Goal: Use online tool/utility: Utilize a website feature to perform a specific function

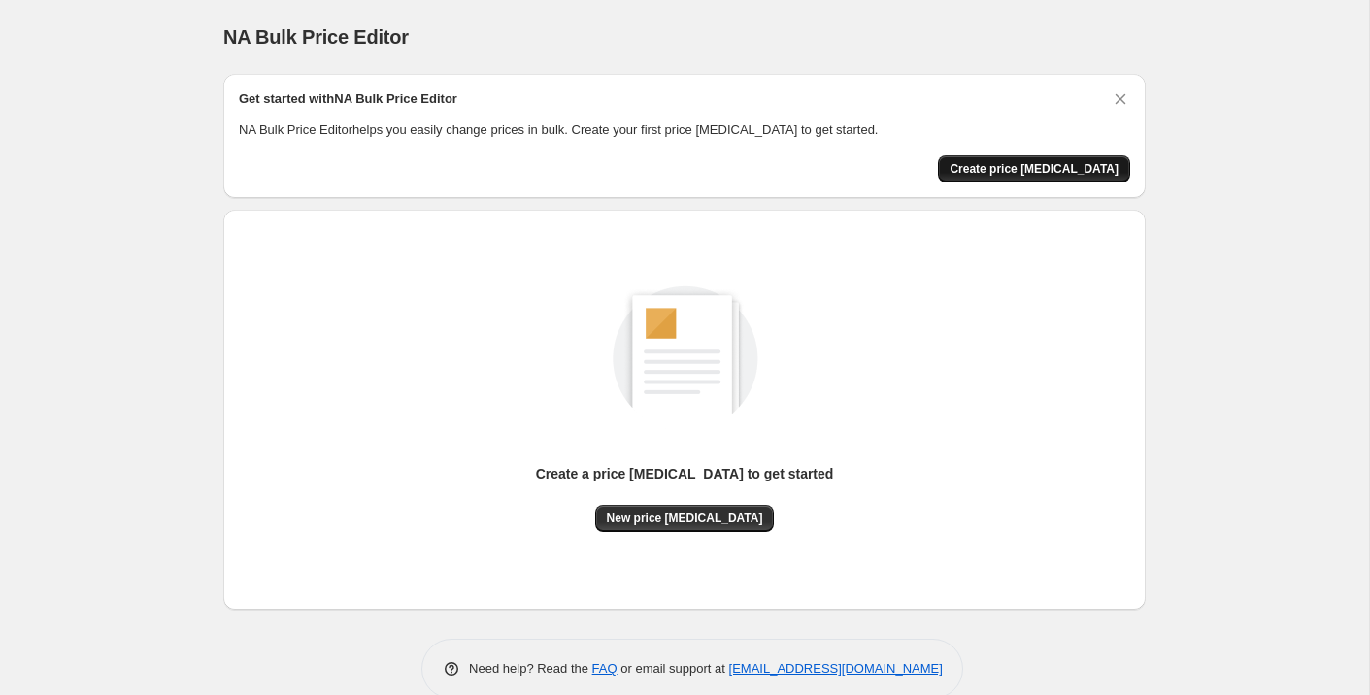
click at [1026, 175] on span "Create price [MEDICAL_DATA]" at bounding box center [1033, 169] width 169 height 16
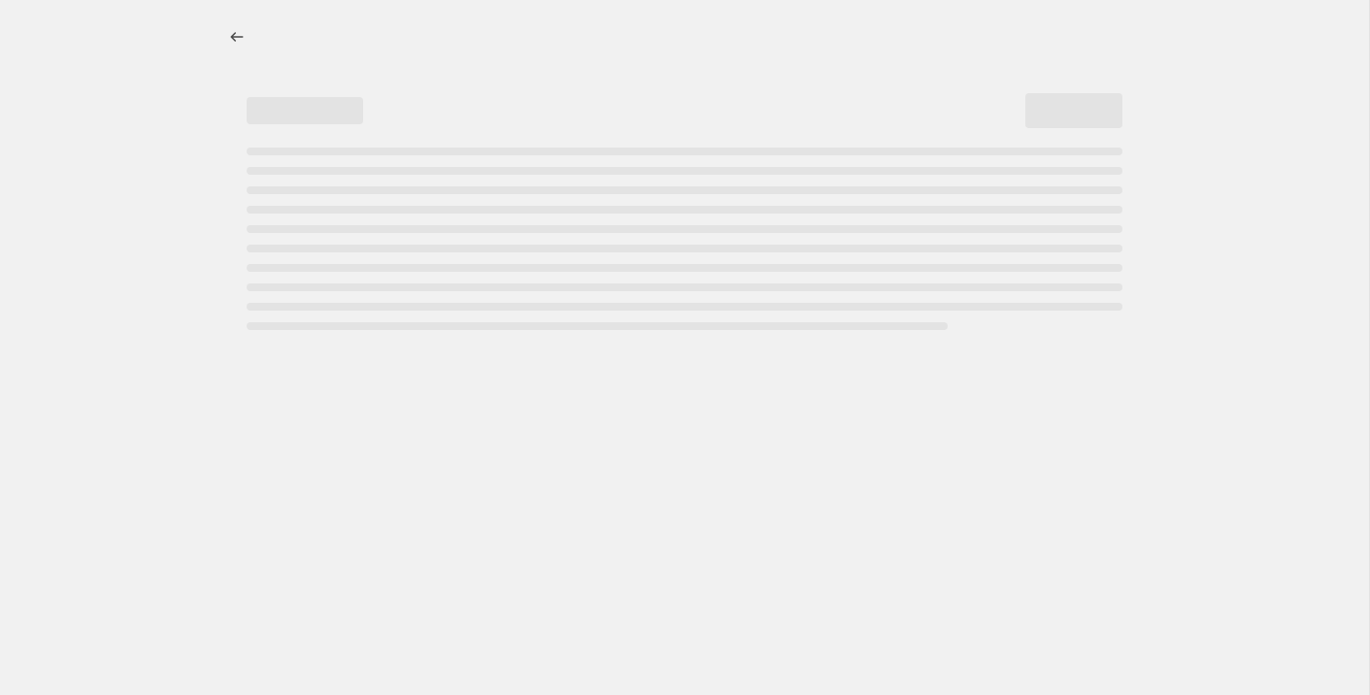
select select "percentage"
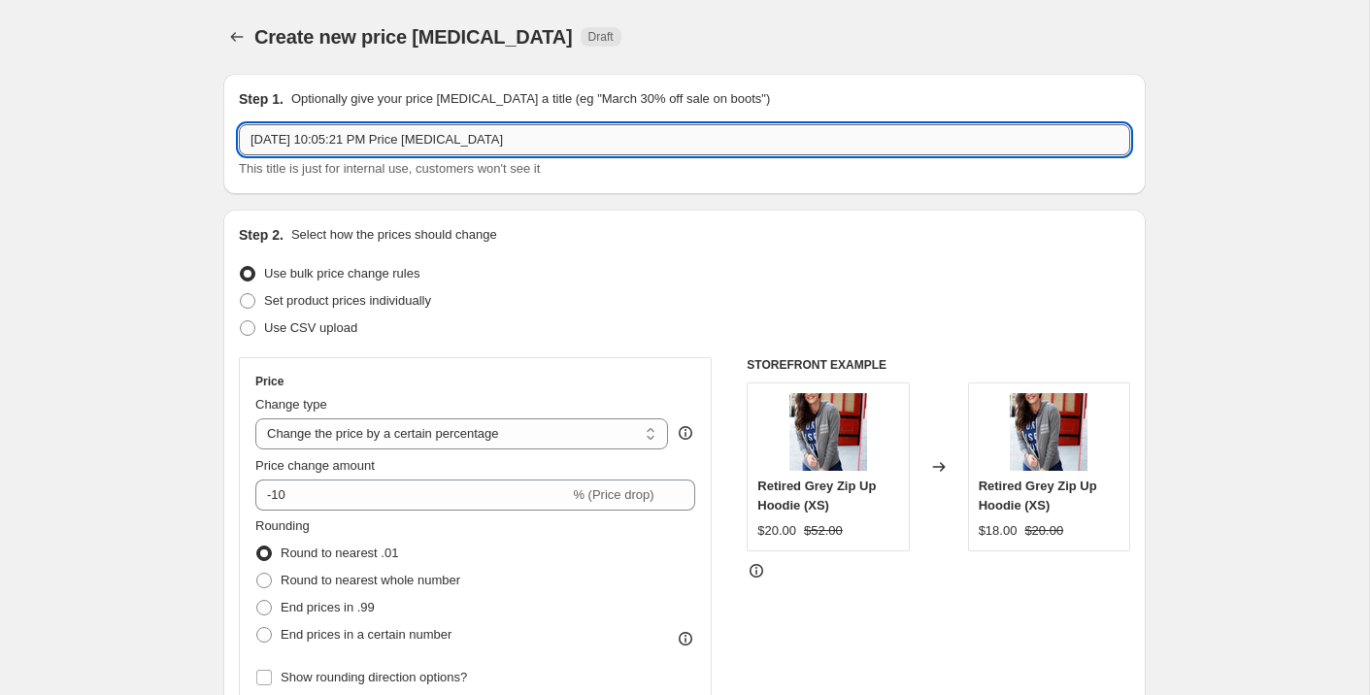
click at [593, 132] on input "Sep 2, 2025, 10:05:21 PM Price change job" at bounding box center [684, 139] width 891 height 31
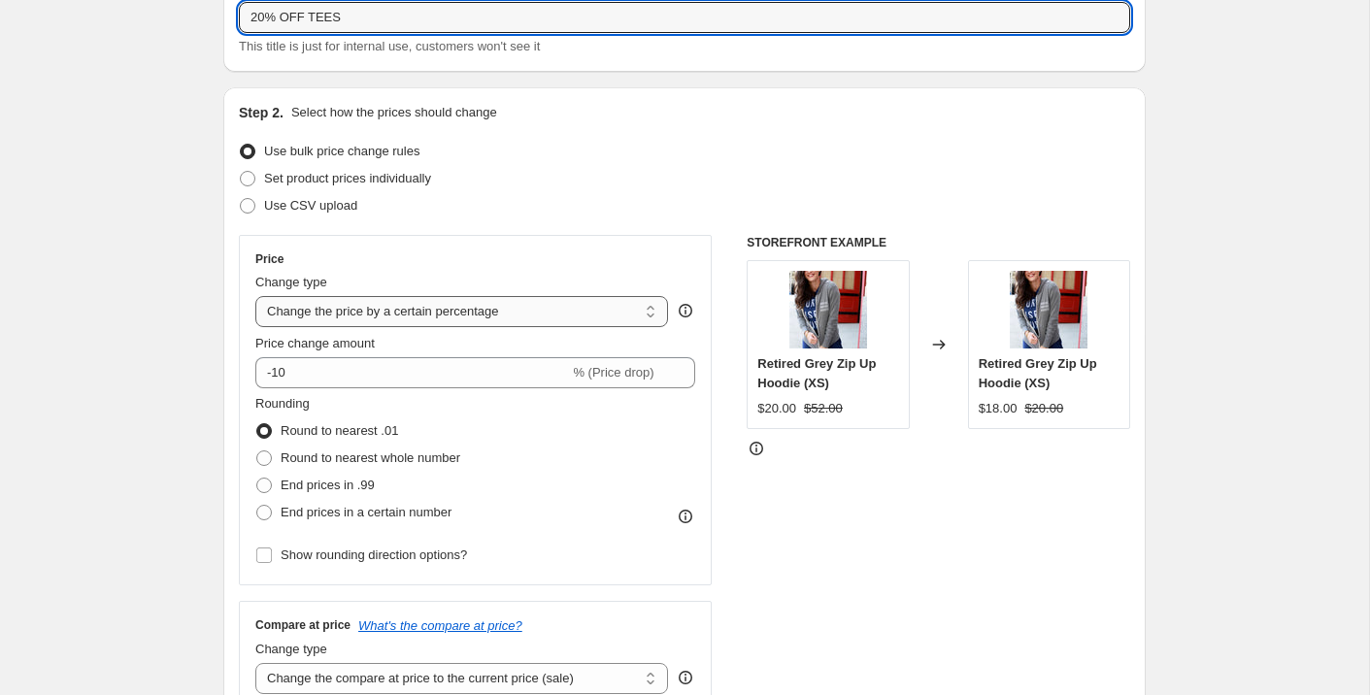
scroll to position [126, 0]
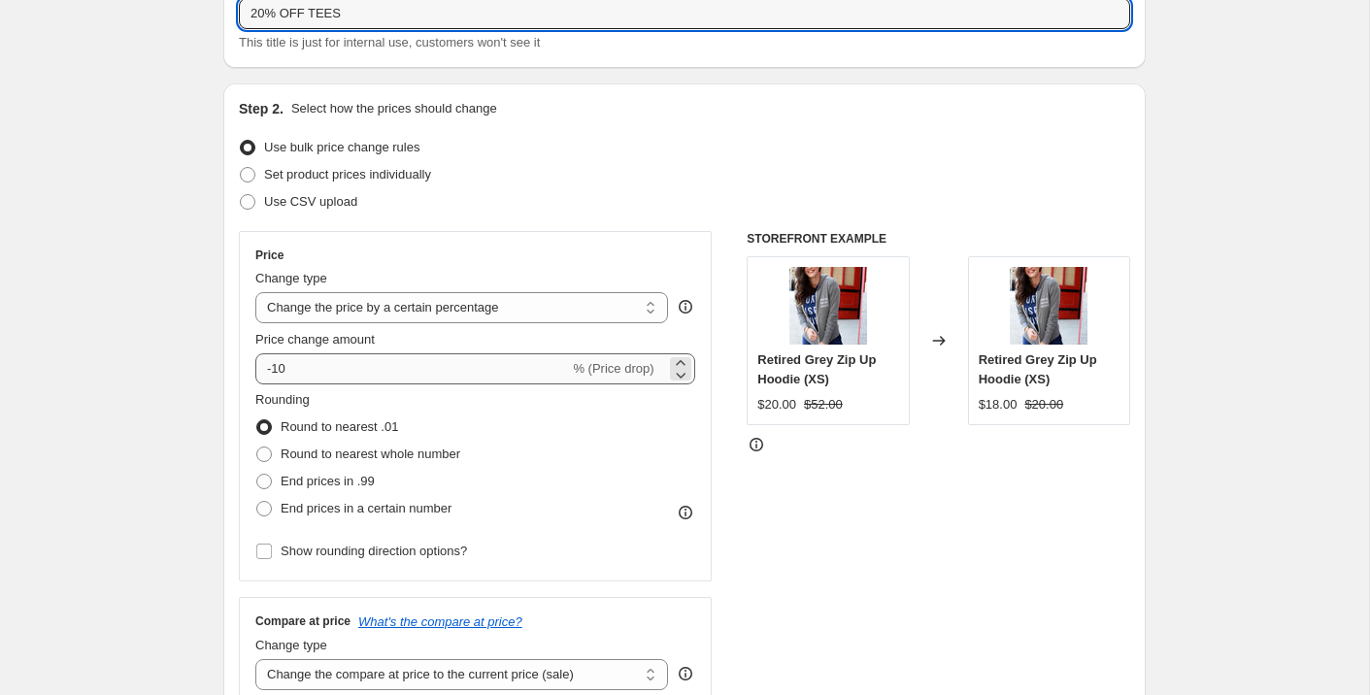
type input "20% OFF TEES"
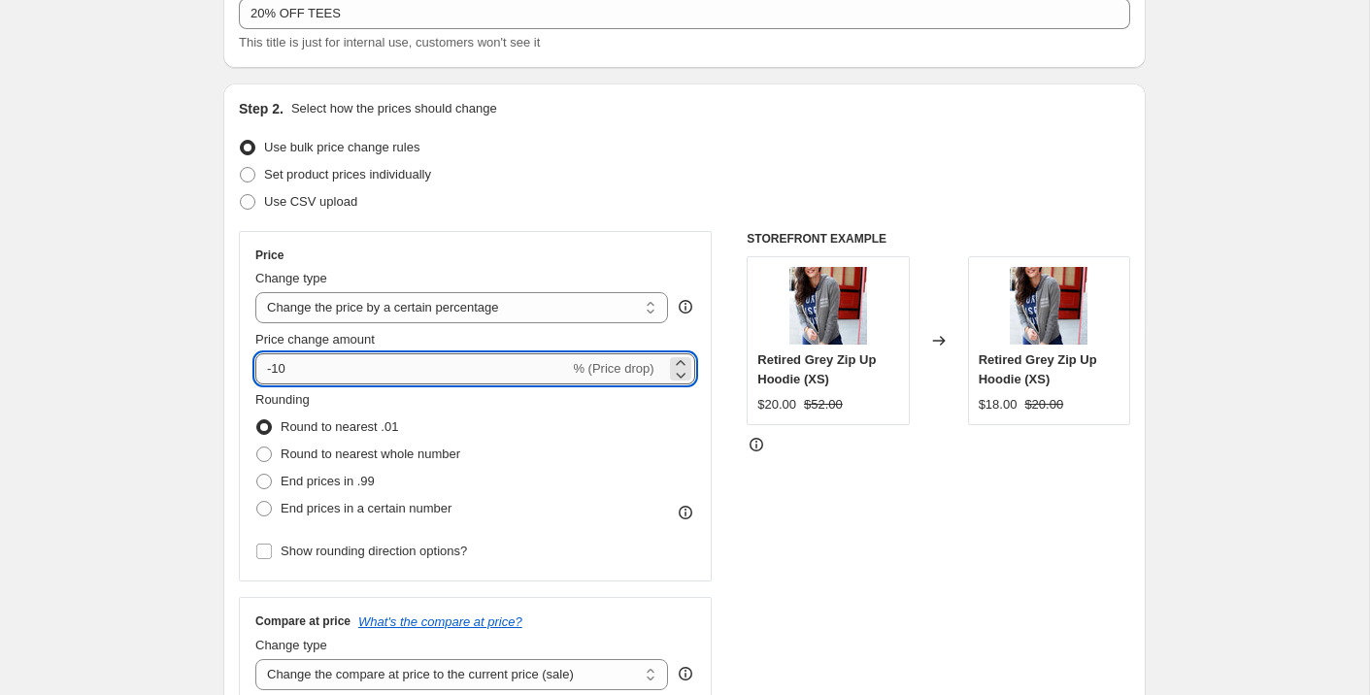
drag, startPoint x: 276, startPoint y: 371, endPoint x: 296, endPoint y: 373, distance: 20.5
click at [296, 373] on input "-10" at bounding box center [412, 368] width 314 height 31
type input "-1"
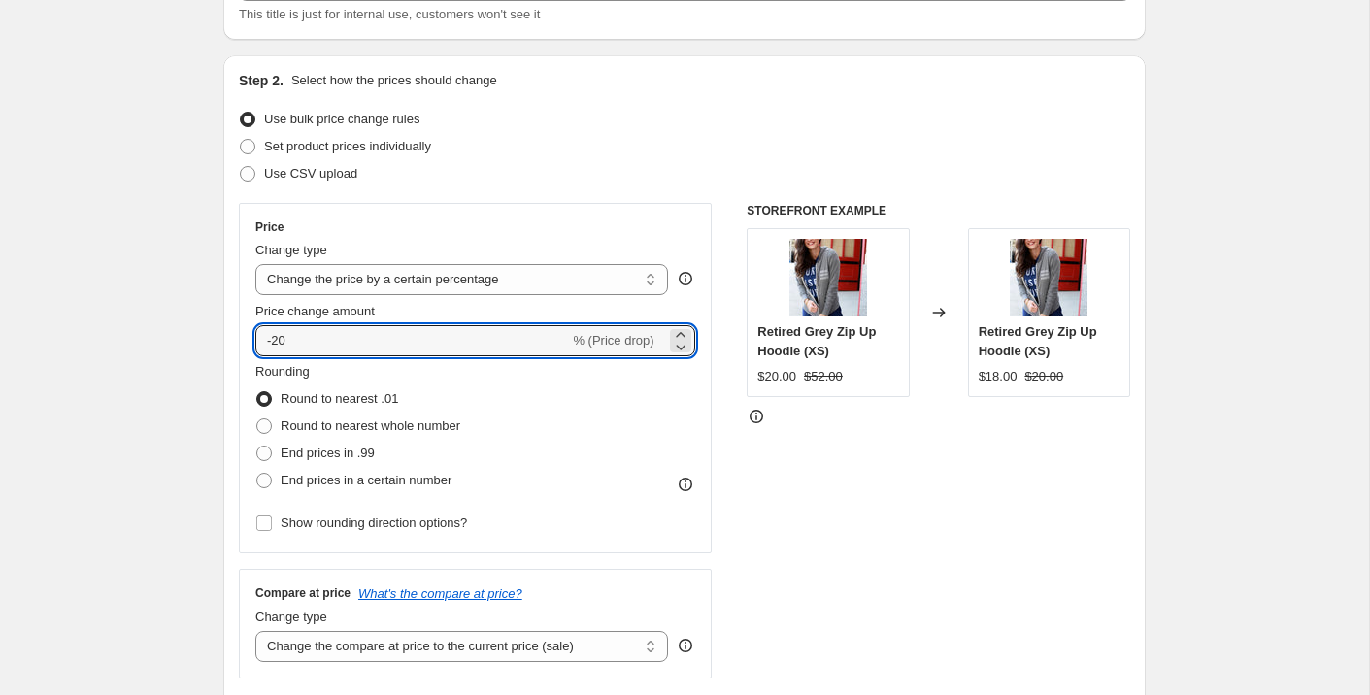
scroll to position [155, 0]
type input "-20"
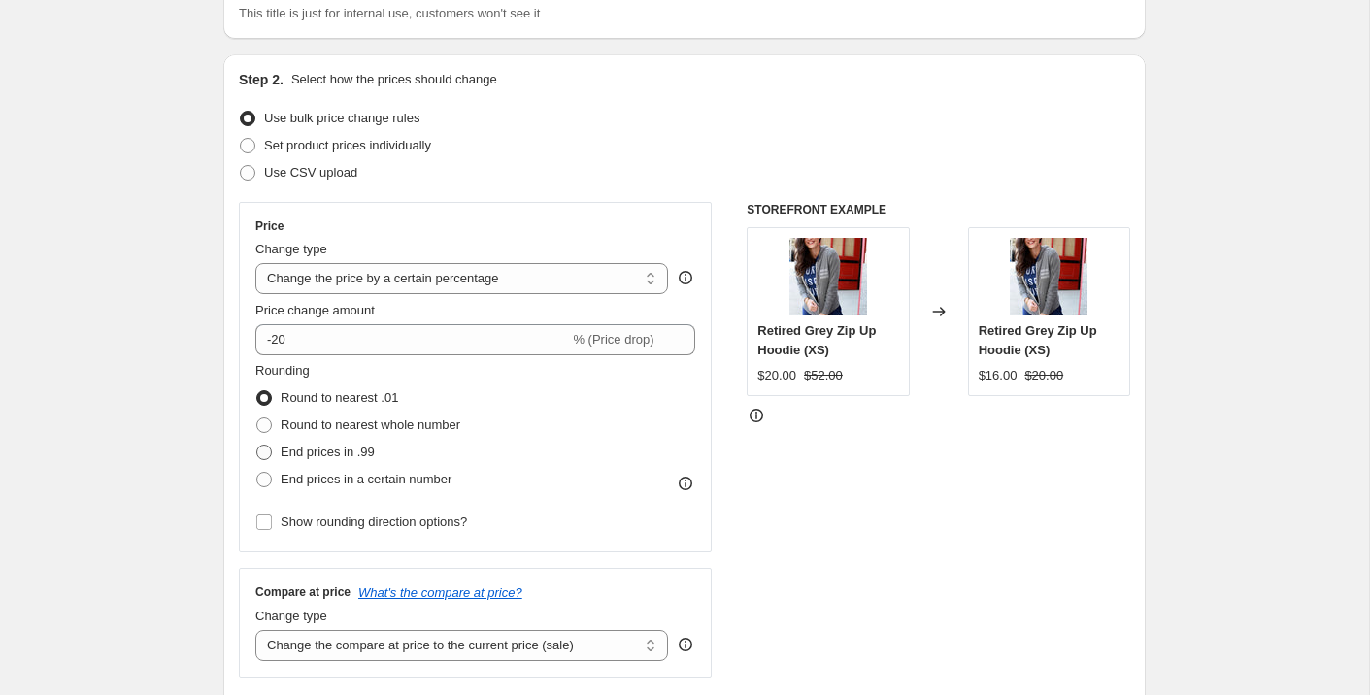
click at [264, 448] on span at bounding box center [264, 453] width 16 height 16
click at [257, 446] on input "End prices in .99" at bounding box center [256, 445] width 1 height 1
radio input "true"
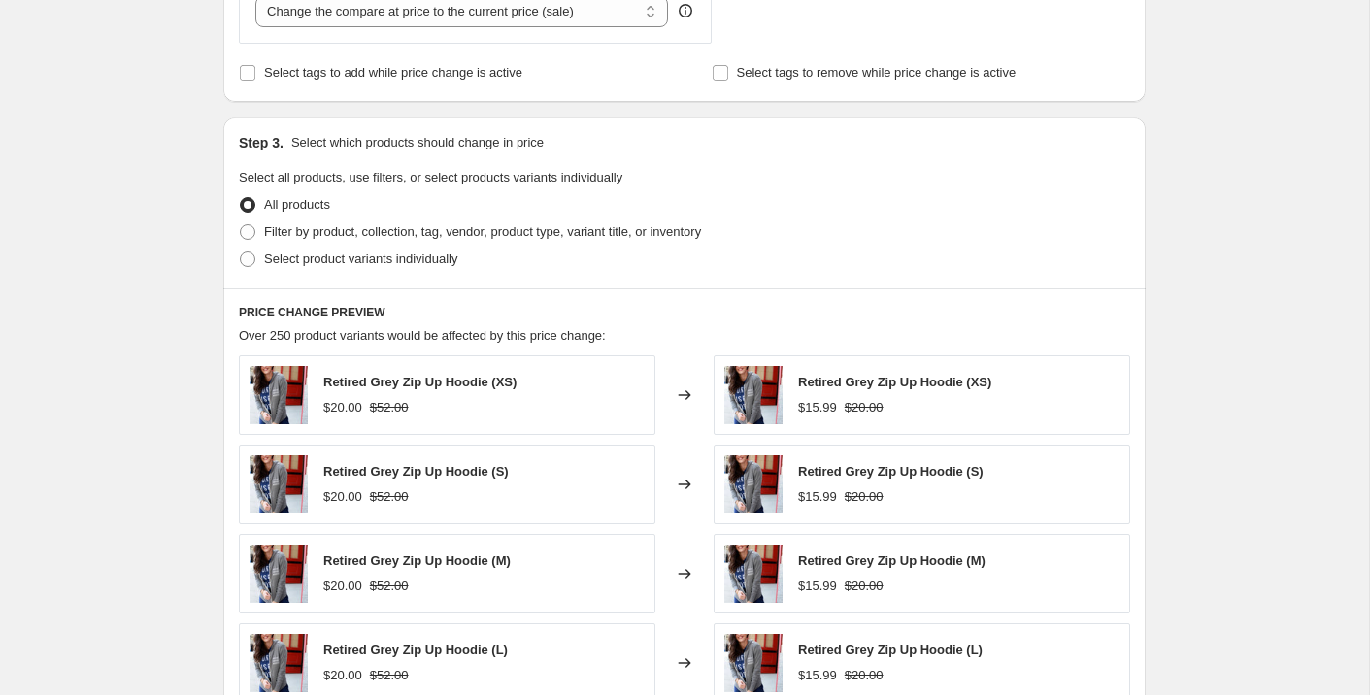
scroll to position [793, 0]
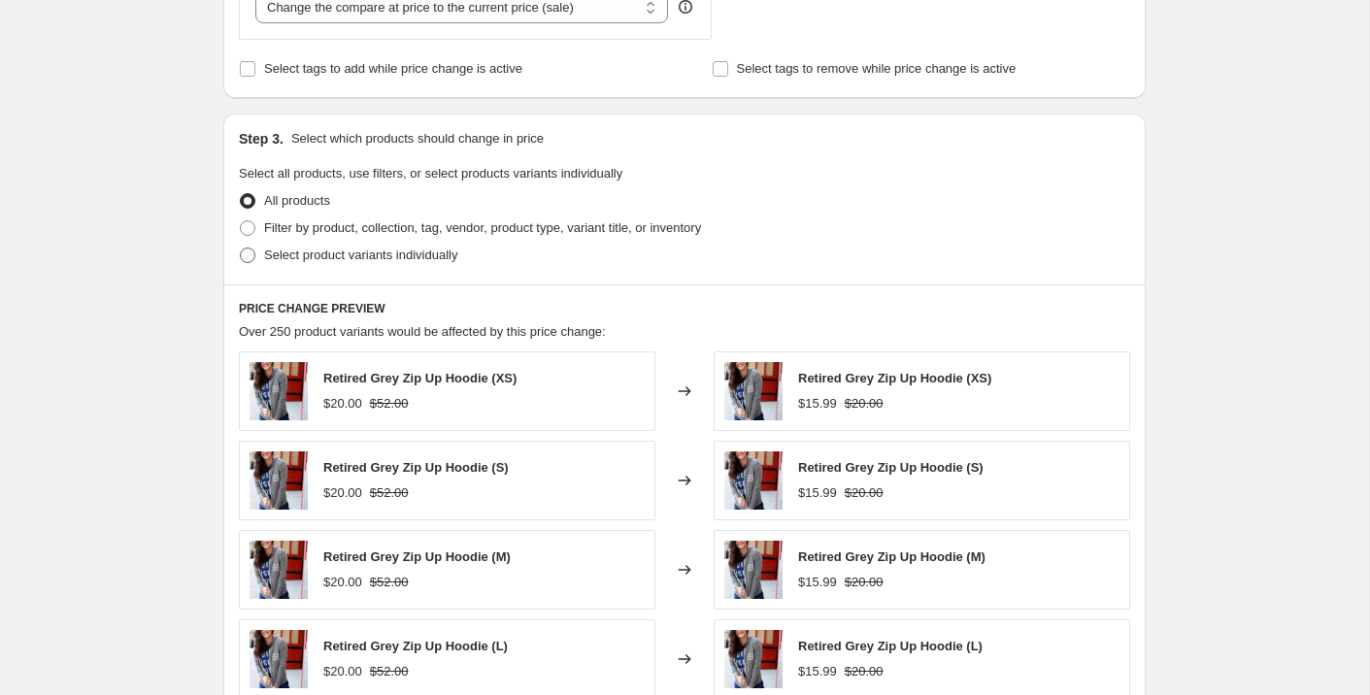
click at [247, 254] on span at bounding box center [248, 256] width 16 height 16
click at [241, 249] on input "Select product variants individually" at bounding box center [240, 248] width 1 height 1
radio input "true"
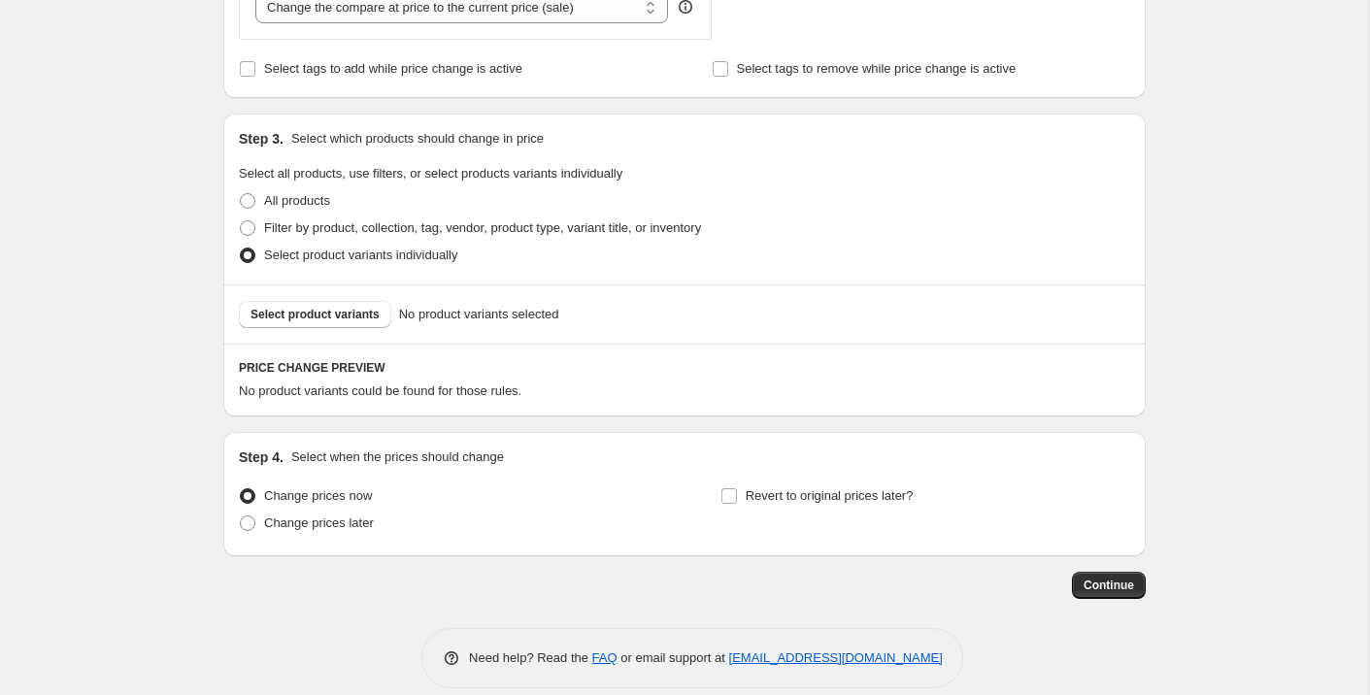
scroll to position [815, 0]
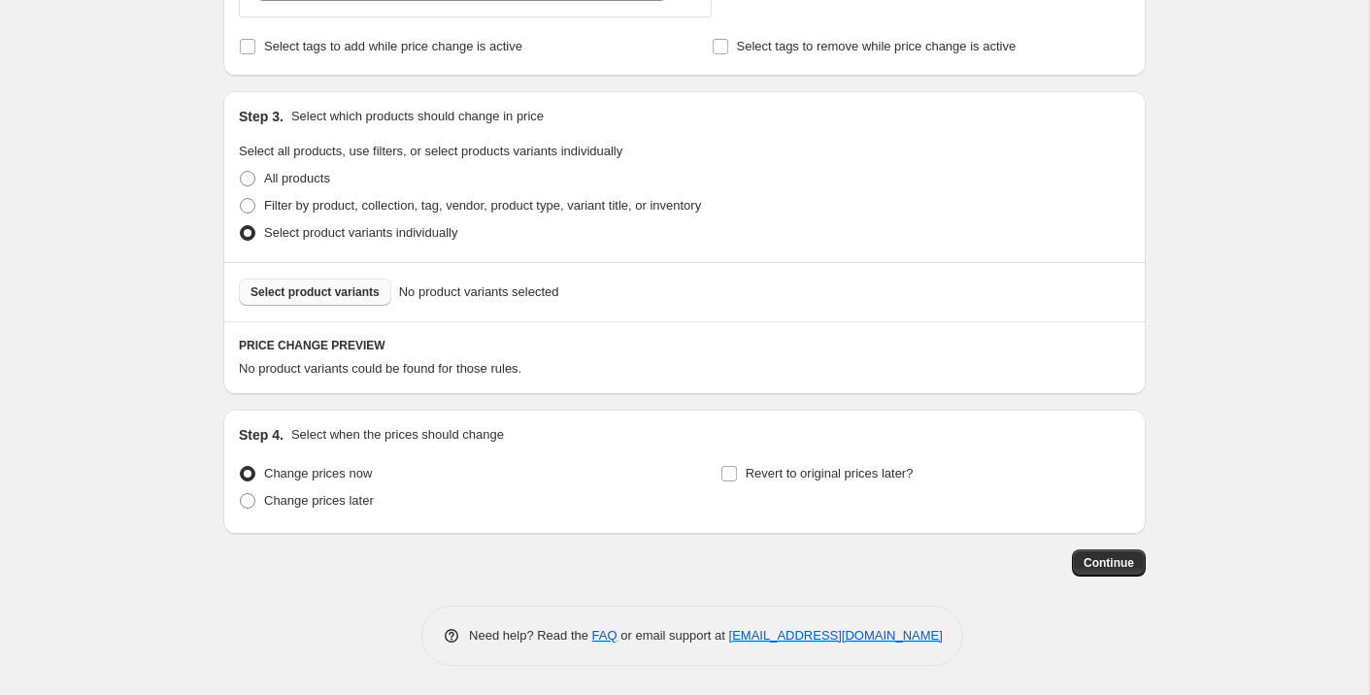
click at [358, 296] on span "Select product variants" at bounding box center [314, 292] width 129 height 16
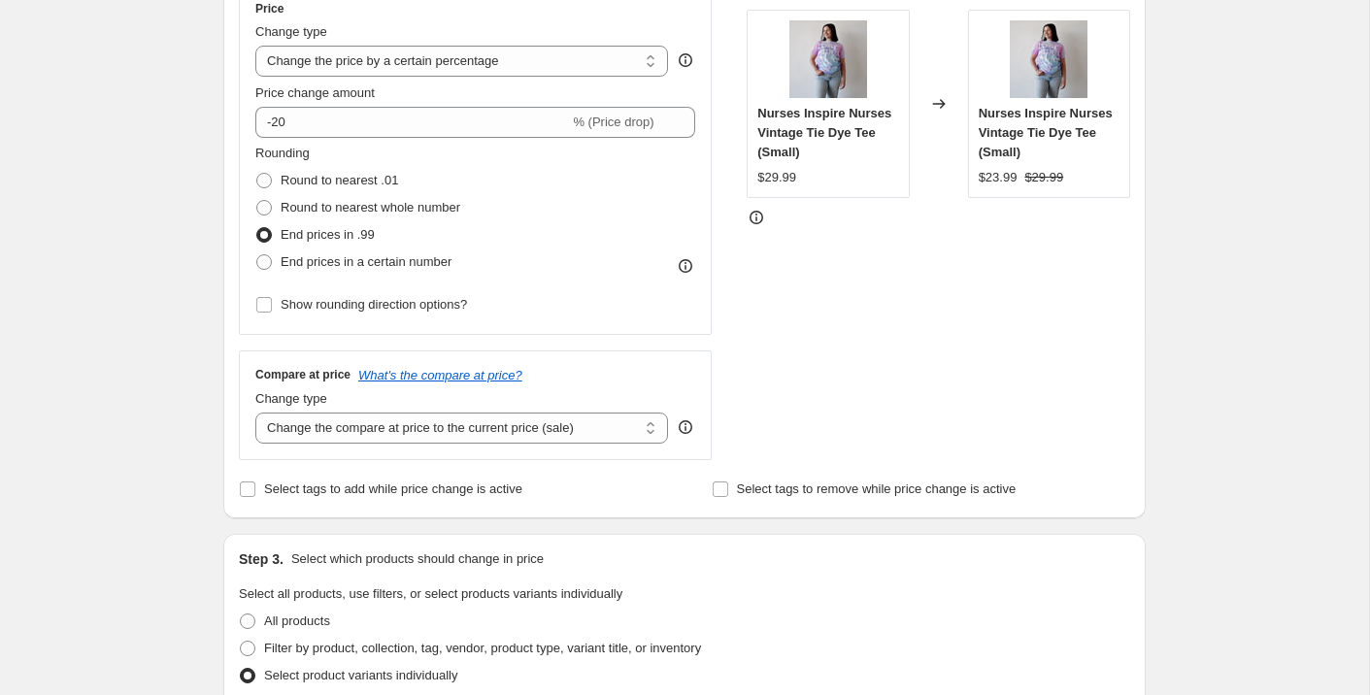
scroll to position [355, 0]
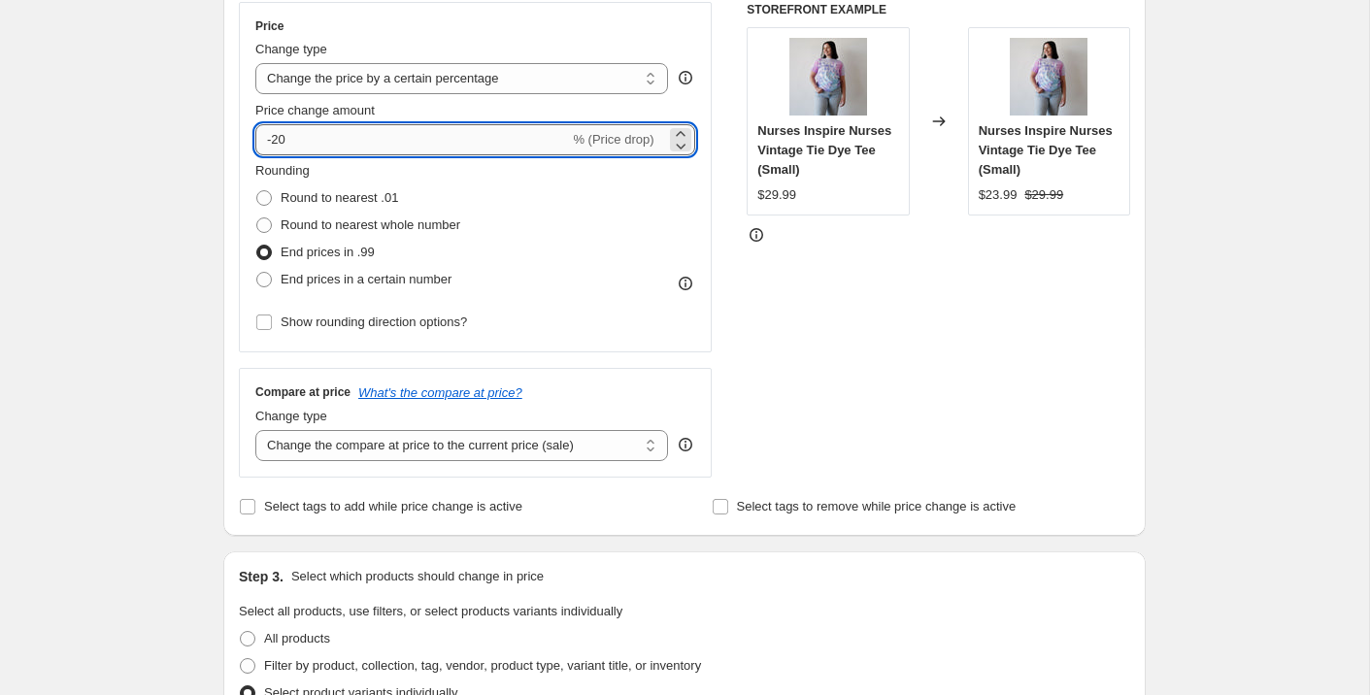
drag, startPoint x: 281, startPoint y: 141, endPoint x: 304, endPoint y: 141, distance: 23.3
click at [304, 141] on input "-20" at bounding box center [412, 139] width 314 height 31
drag, startPoint x: 280, startPoint y: 140, endPoint x: 308, endPoint y: 140, distance: 28.2
click at [308, 140] on input "-25" at bounding box center [412, 139] width 314 height 31
type input "-20"
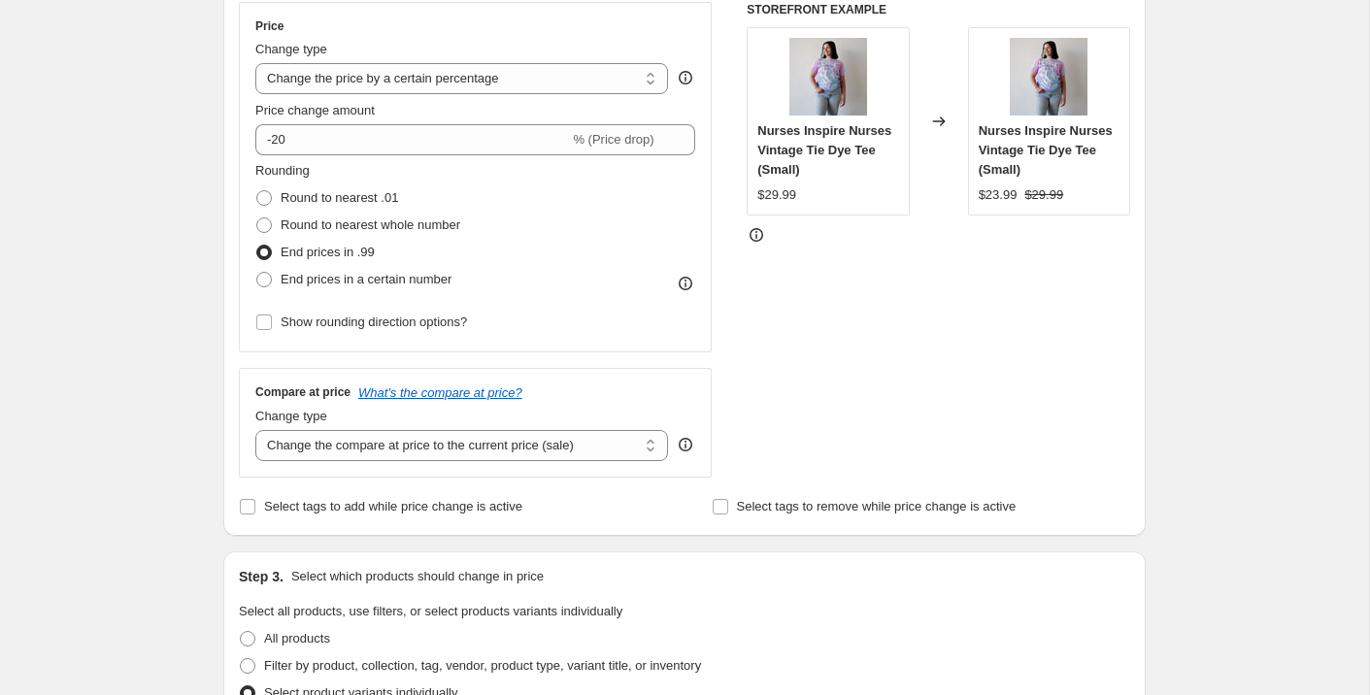
click at [213, 184] on div "Step 1. Optionally give your price change job a title (eg "March 30% off sale o…" at bounding box center [677, 614] width 938 height 1823
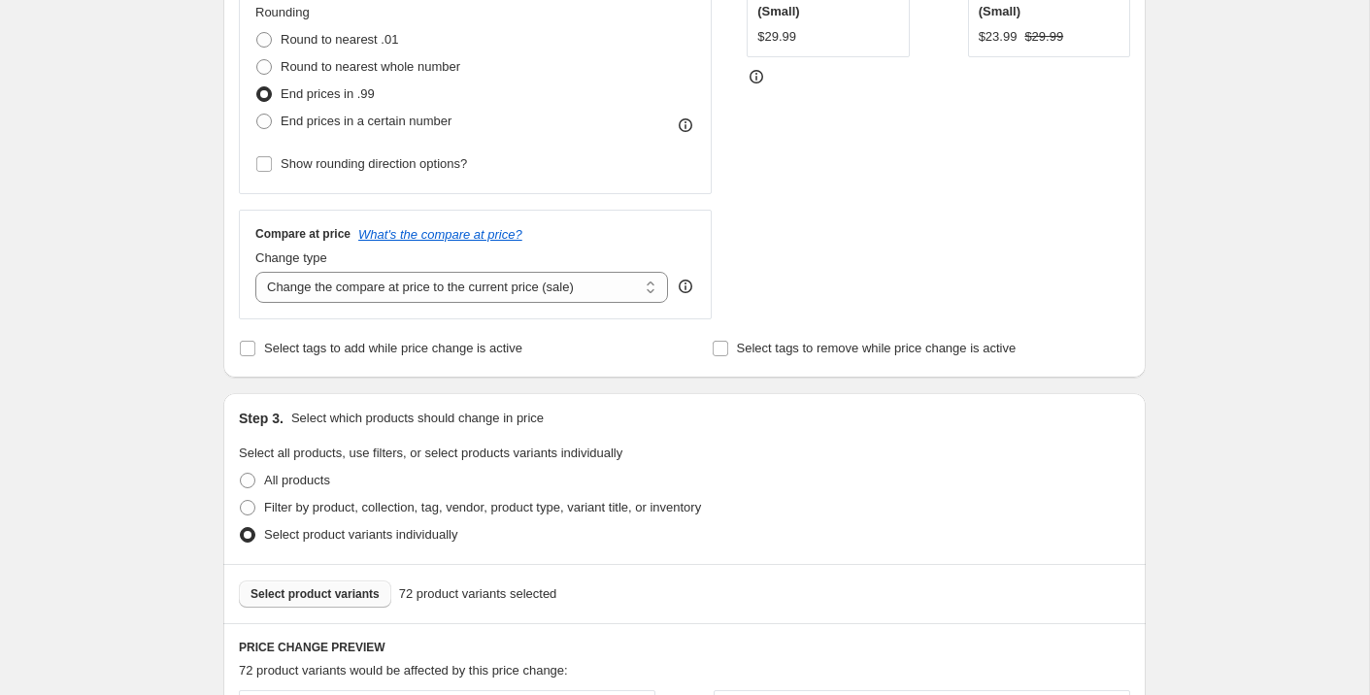
scroll to position [507, 0]
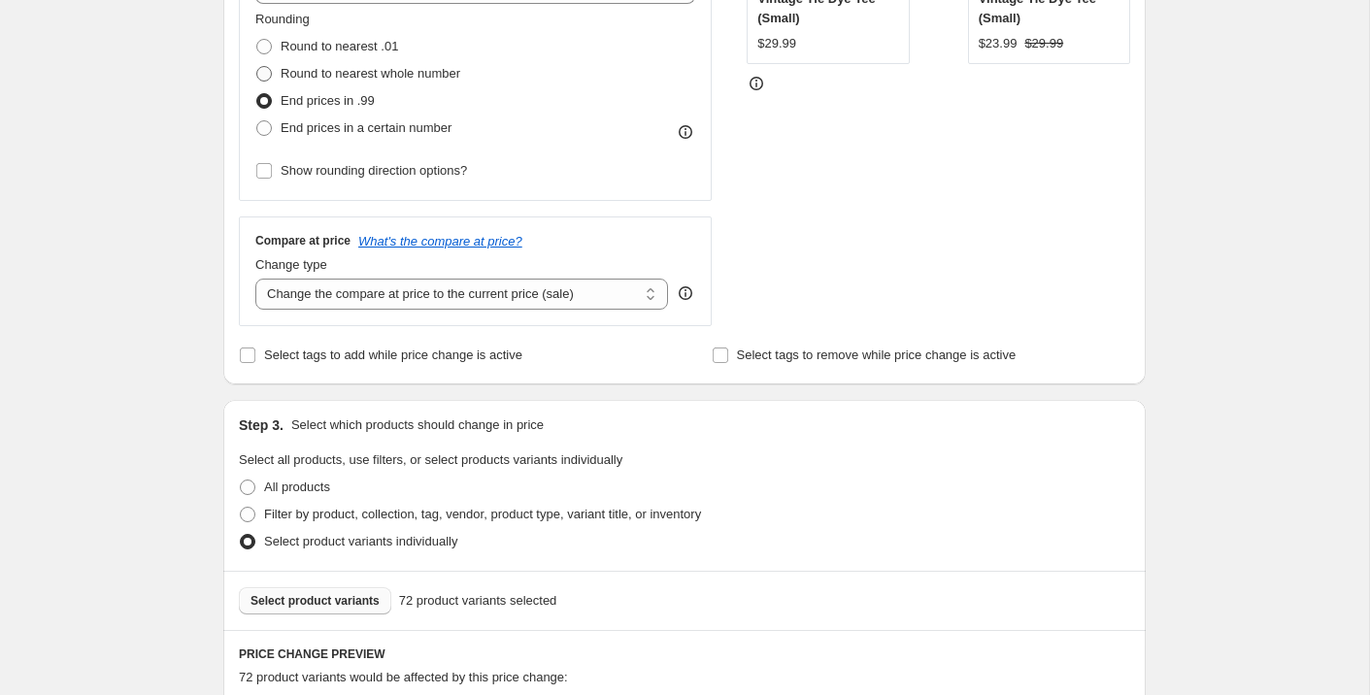
click at [259, 77] on span at bounding box center [264, 74] width 16 height 16
click at [257, 67] on input "Round to nearest whole number" at bounding box center [256, 66] width 1 height 1
radio input "true"
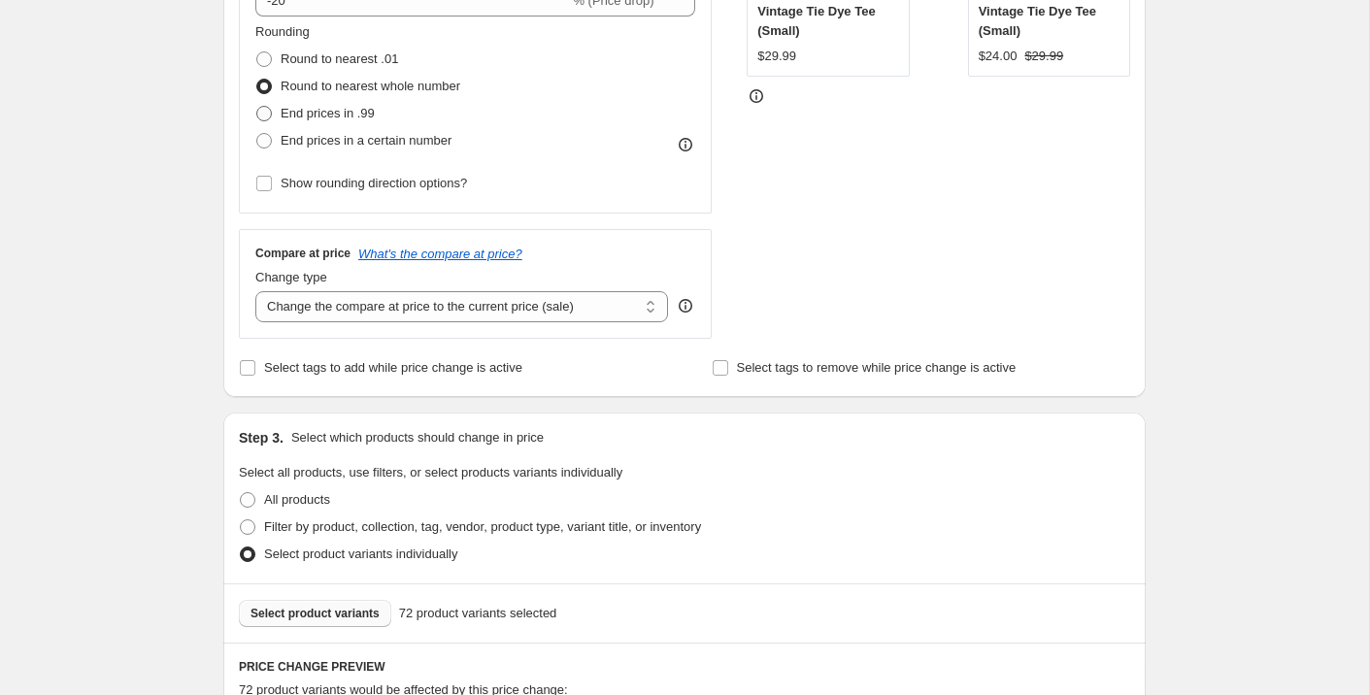
scroll to position [481, 0]
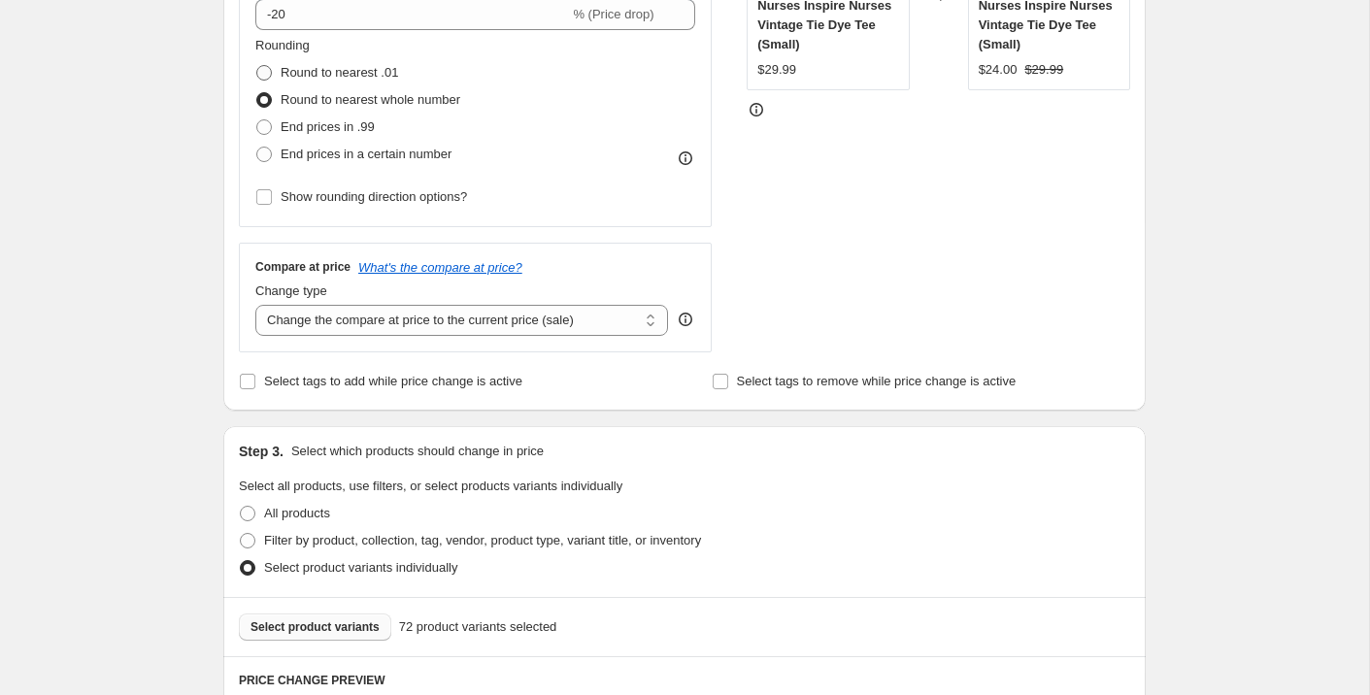
click at [268, 73] on span at bounding box center [264, 73] width 16 height 16
click at [257, 66] on input "Round to nearest .01" at bounding box center [256, 65] width 1 height 1
radio input "true"
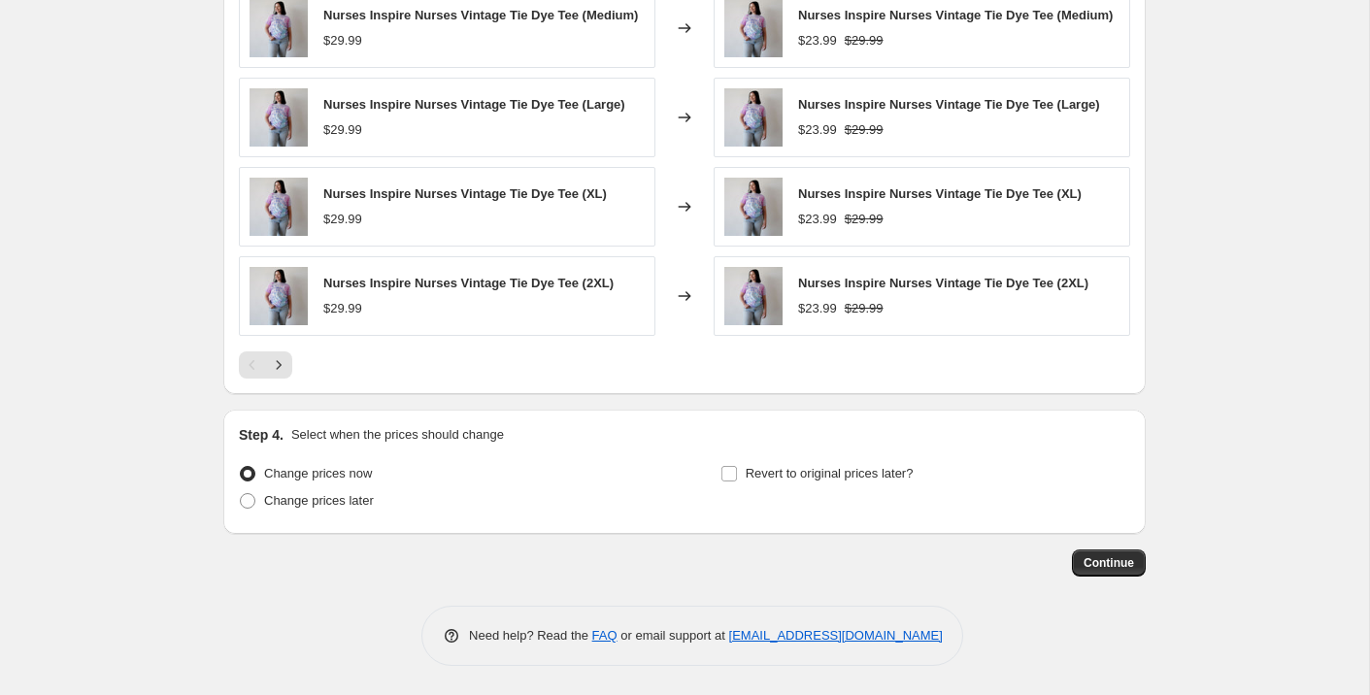
scroll to position [1310, 0]
click at [724, 472] on input "Revert to original prices later?" at bounding box center [729, 474] width 16 height 16
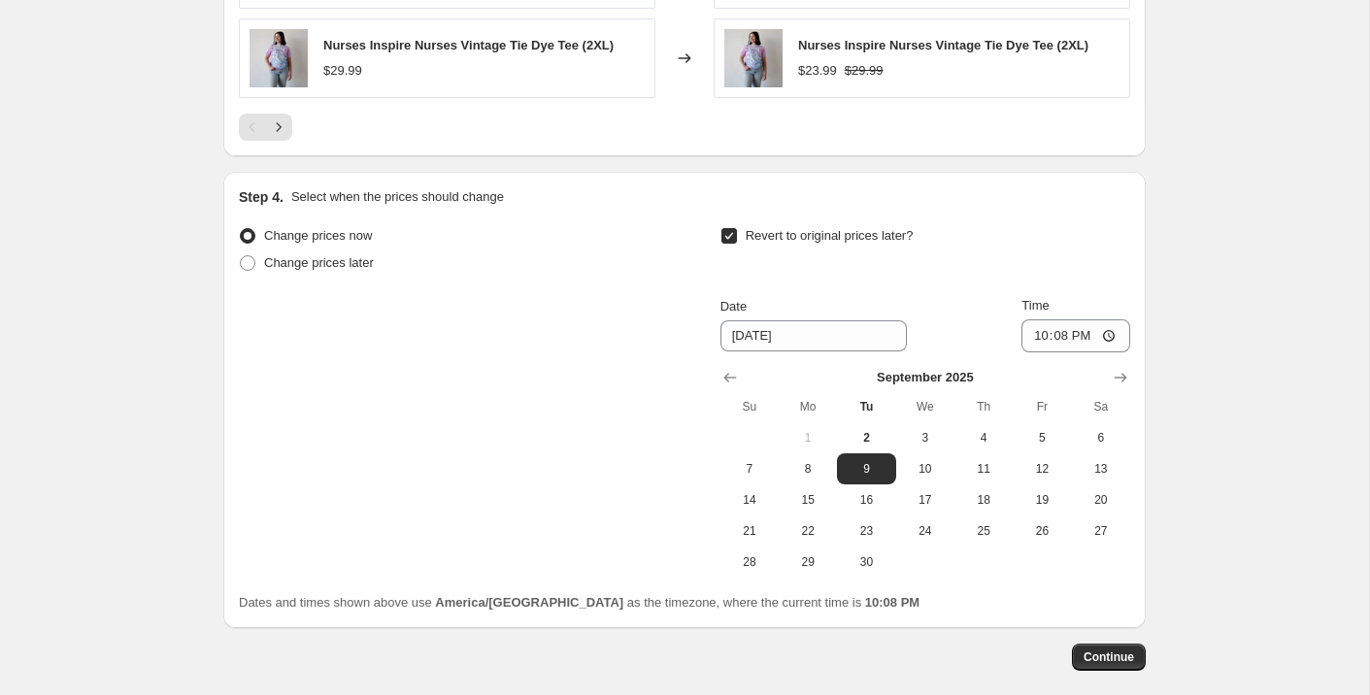
scroll to position [1544, 0]
click at [731, 242] on input "Revert to original prices later?" at bounding box center [729, 234] width 16 height 16
checkbox input "false"
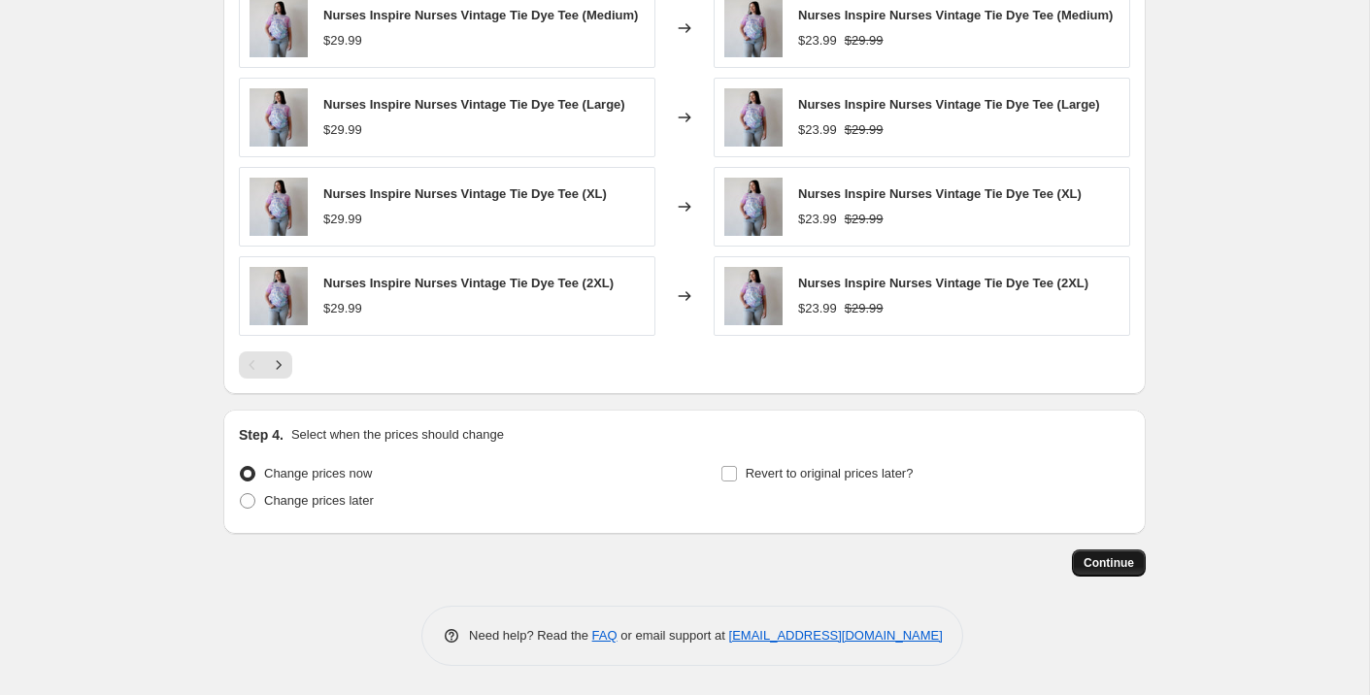
click at [1121, 567] on span "Continue" at bounding box center [1108, 563] width 50 height 16
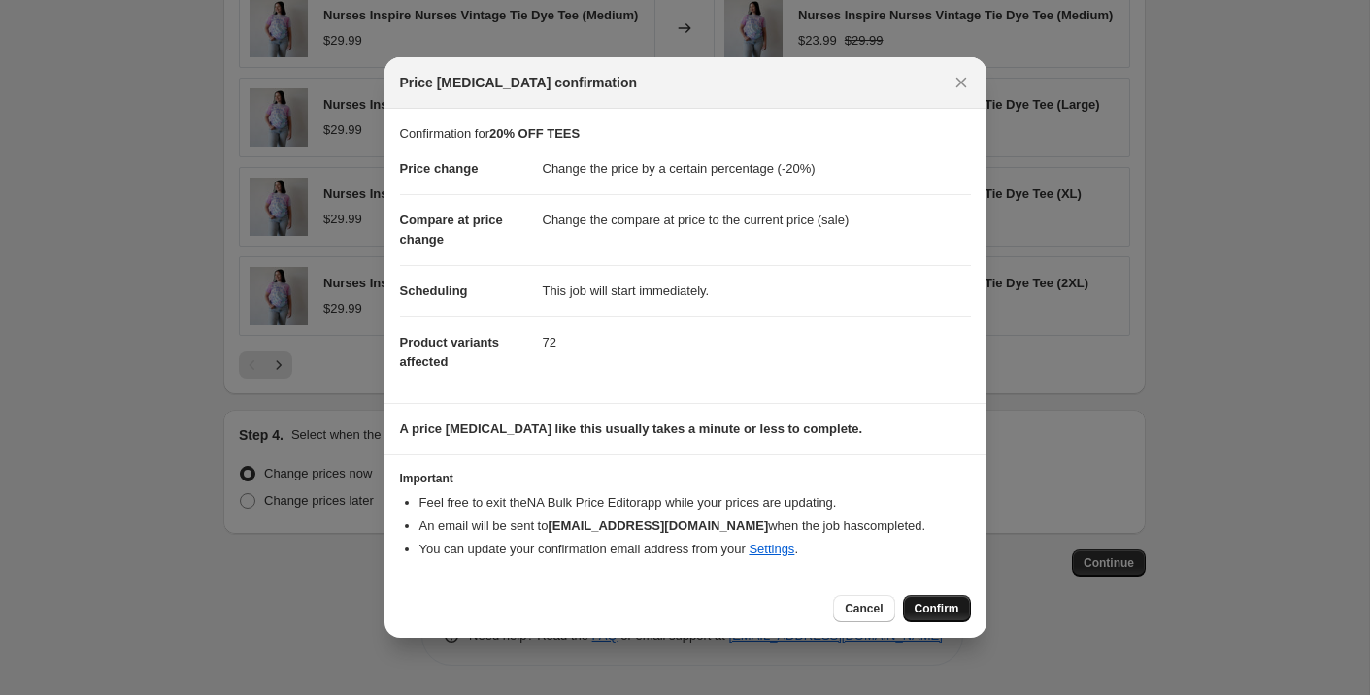
click at [947, 612] on span "Confirm" at bounding box center [936, 609] width 45 height 16
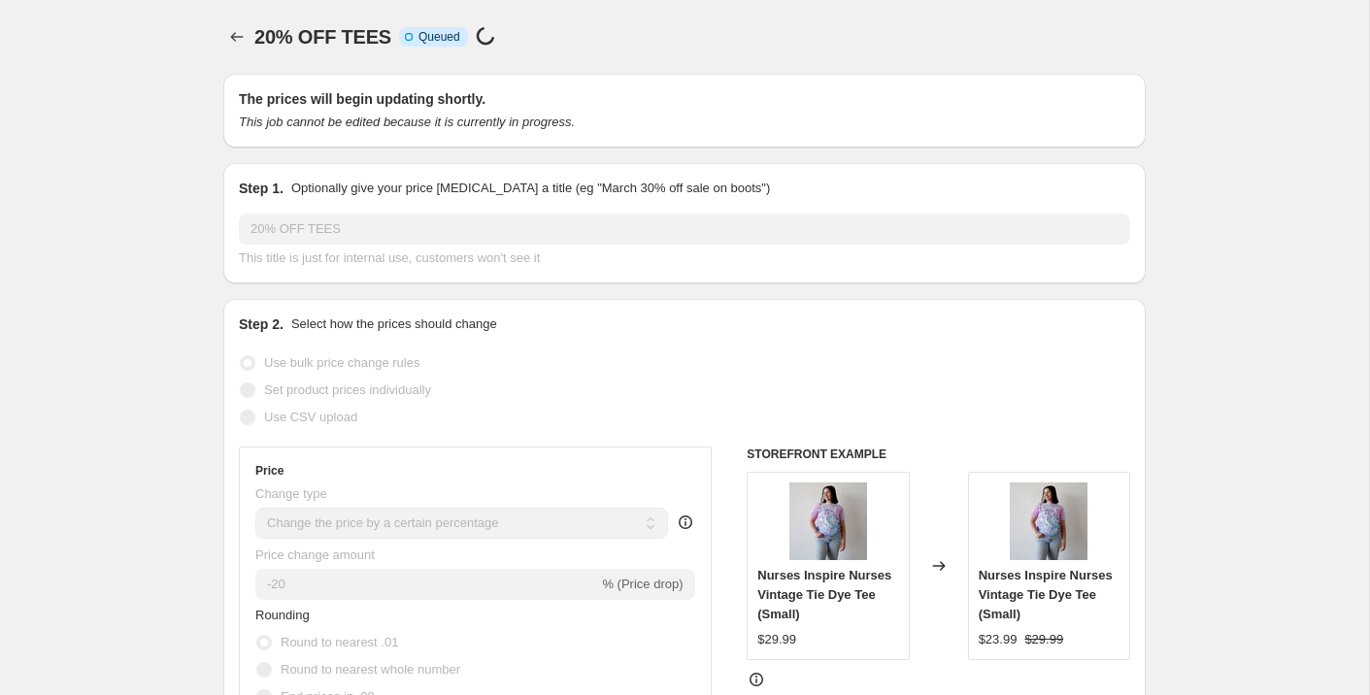
scroll to position [1310, 0]
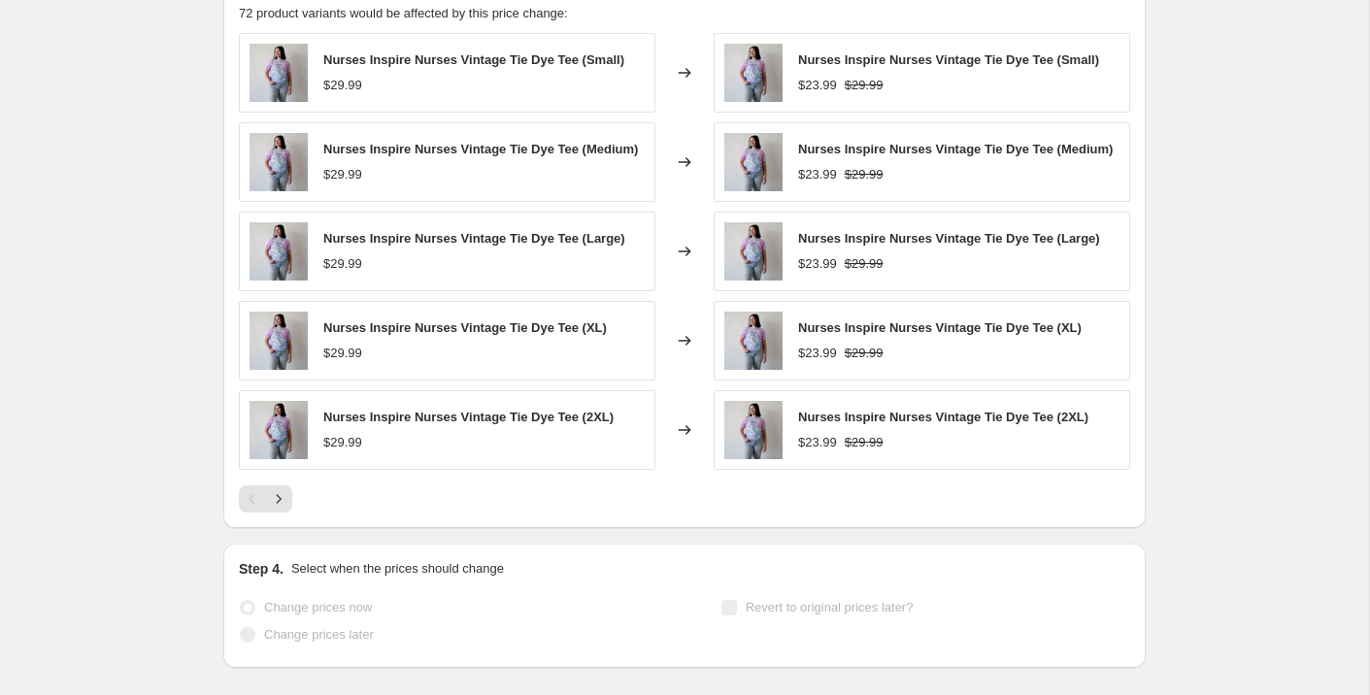
select select "percentage"
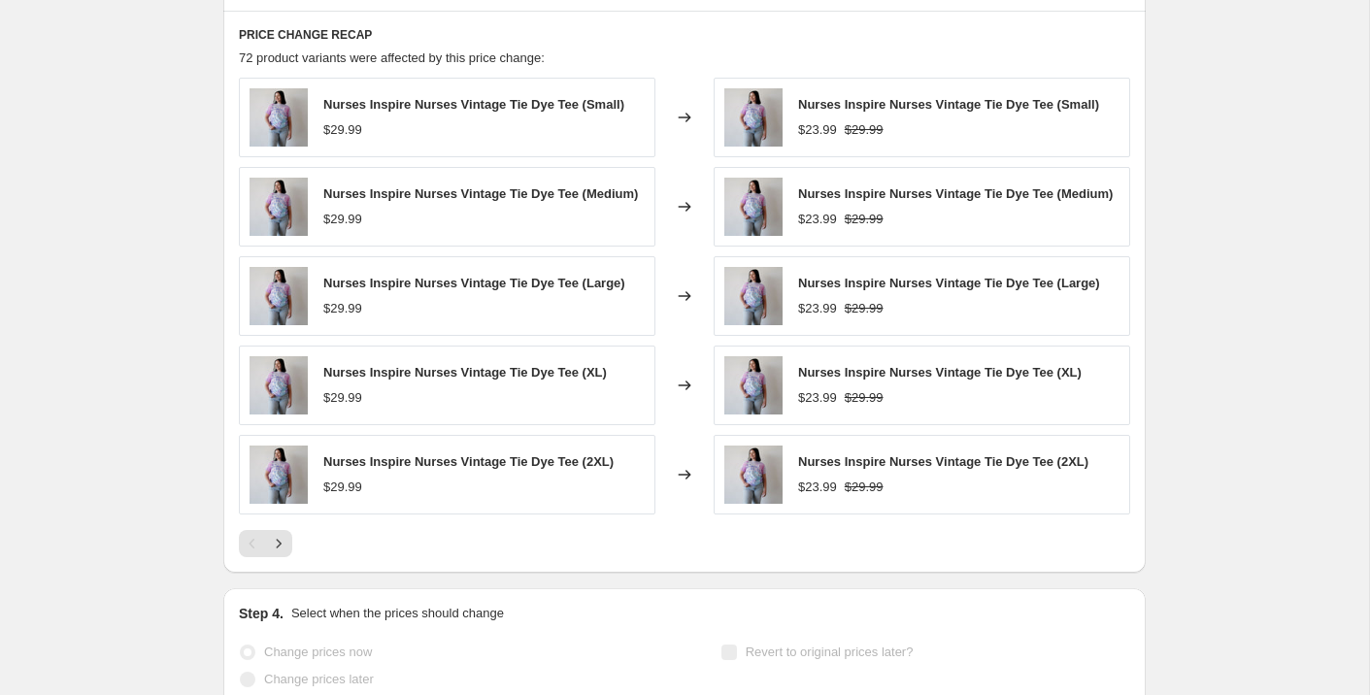
scroll to position [0, 0]
